Goal: Task Accomplishment & Management: Complete application form

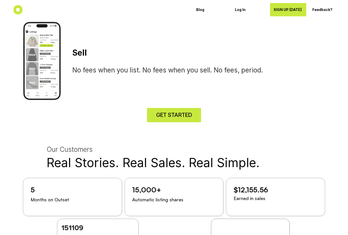
scroll to position [554, 0]
click at [180, 113] on h4 "GET STARTED" at bounding box center [174, 115] width 36 height 8
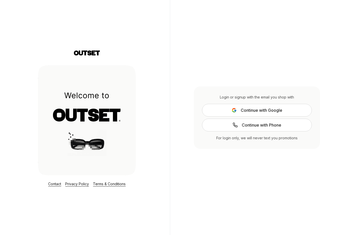
click at [254, 113] on span "Continue with Google" at bounding box center [262, 110] width 42 height 6
